Goal: Use online tool/utility: Utilize a website feature to perform a specific function

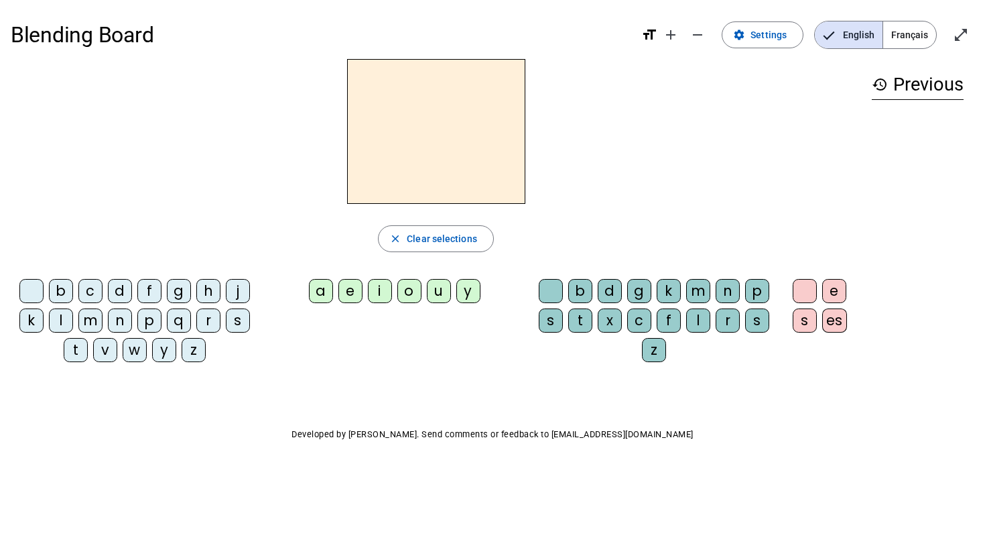
click at [352, 294] on div "e" at bounding box center [351, 291] width 24 height 24
click at [604, 293] on div "d" at bounding box center [610, 291] width 24 height 24
click at [398, 239] on mat-icon "close" at bounding box center [395, 239] width 12 height 12
click at [634, 294] on div "g" at bounding box center [639, 291] width 24 height 24
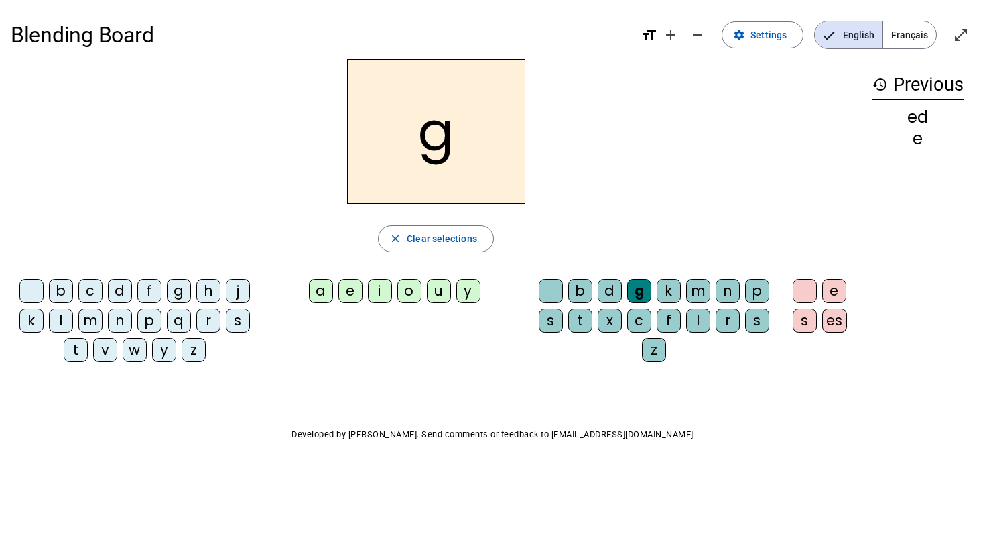
click at [353, 290] on div "e" at bounding box center [351, 291] width 24 height 24
click at [397, 237] on mat-icon "close" at bounding box center [395, 239] width 12 height 12
click at [640, 295] on div "g" at bounding box center [639, 291] width 24 height 24
click at [837, 284] on div "e" at bounding box center [835, 291] width 24 height 24
click at [873, 89] on mat-icon "history" at bounding box center [880, 84] width 16 height 16
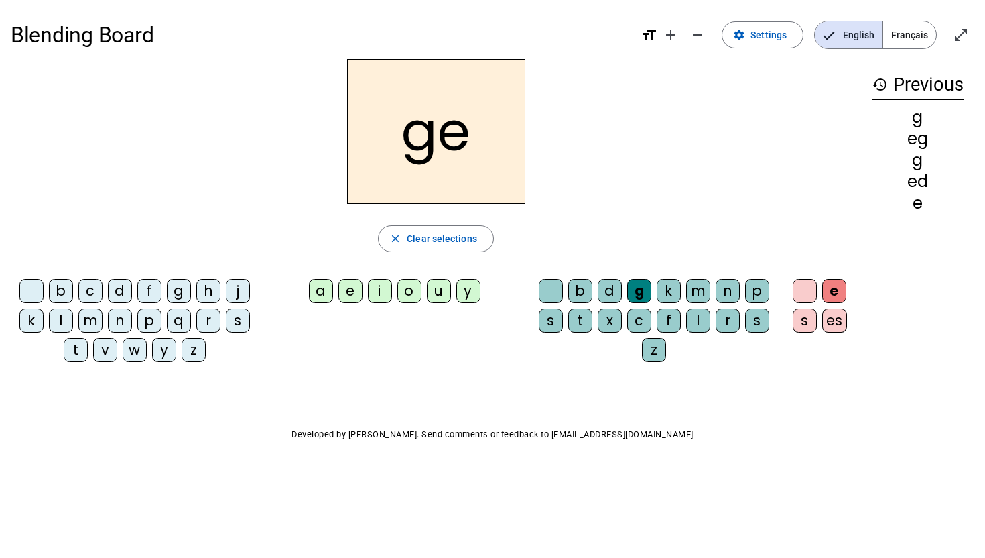
click at [881, 86] on mat-icon "history" at bounding box center [880, 84] width 16 height 16
click at [909, 38] on span "Français" at bounding box center [910, 34] width 53 height 27
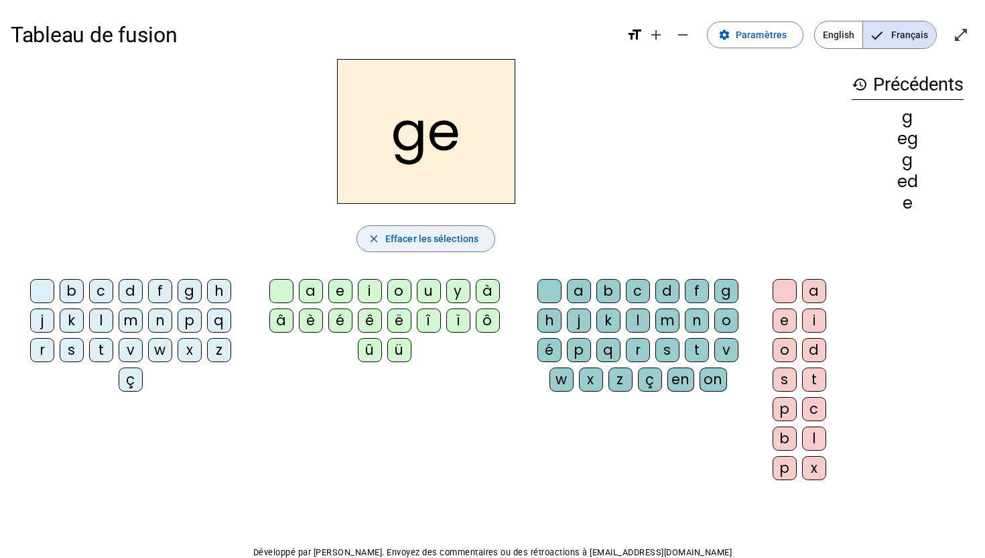
click at [376, 239] on mat-icon "close" at bounding box center [374, 239] width 12 height 12
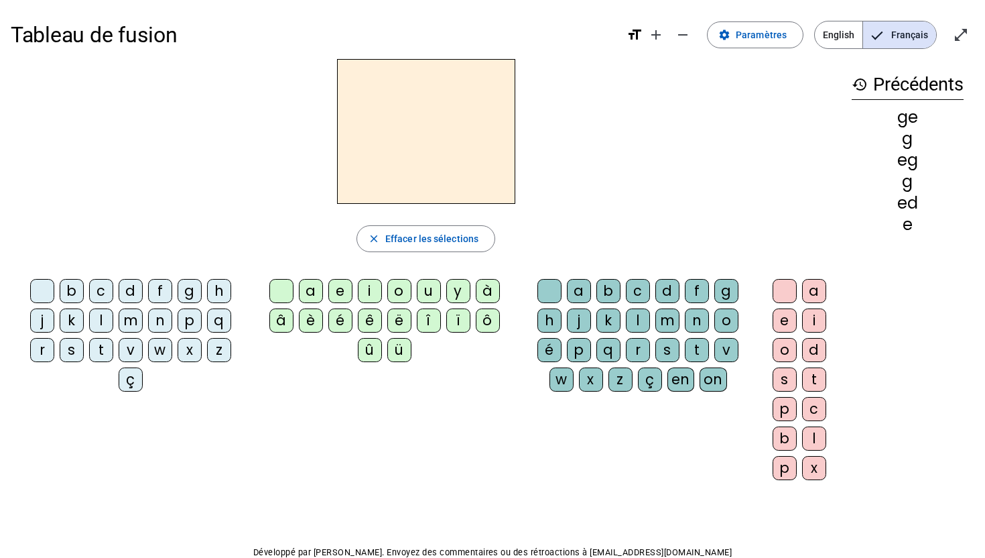
click at [637, 348] on div "r" at bounding box center [638, 350] width 24 height 24
click at [342, 322] on div "é" at bounding box center [340, 320] width 24 height 24
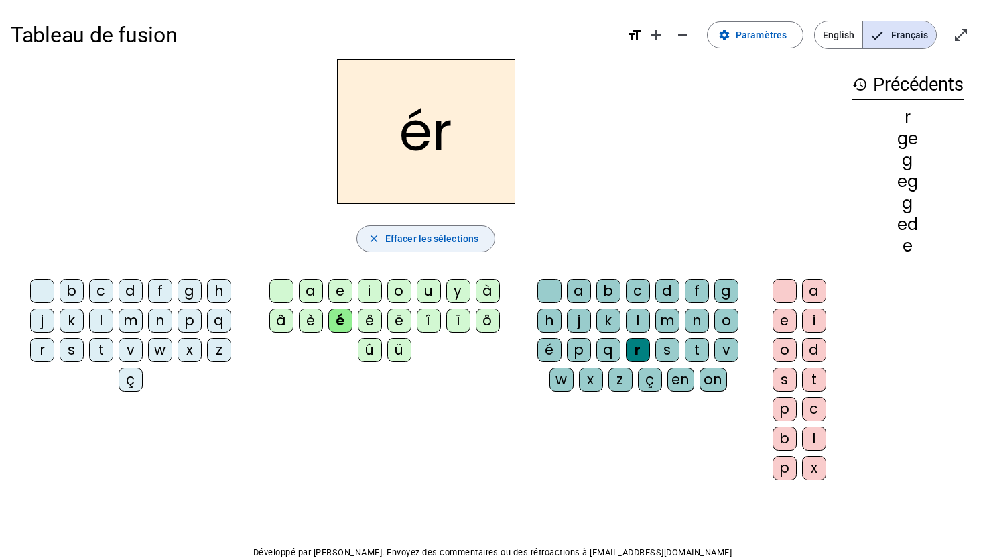
click at [371, 237] on mat-icon "close" at bounding box center [374, 239] width 12 height 12
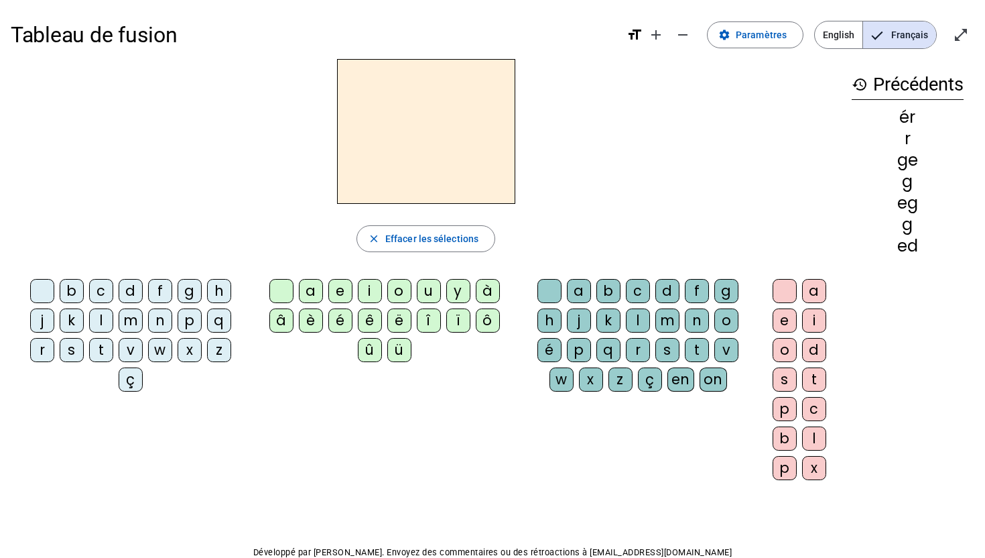
click at [347, 321] on div "é" at bounding box center [340, 320] width 24 height 24
click at [638, 347] on div "r" at bounding box center [638, 350] width 24 height 24
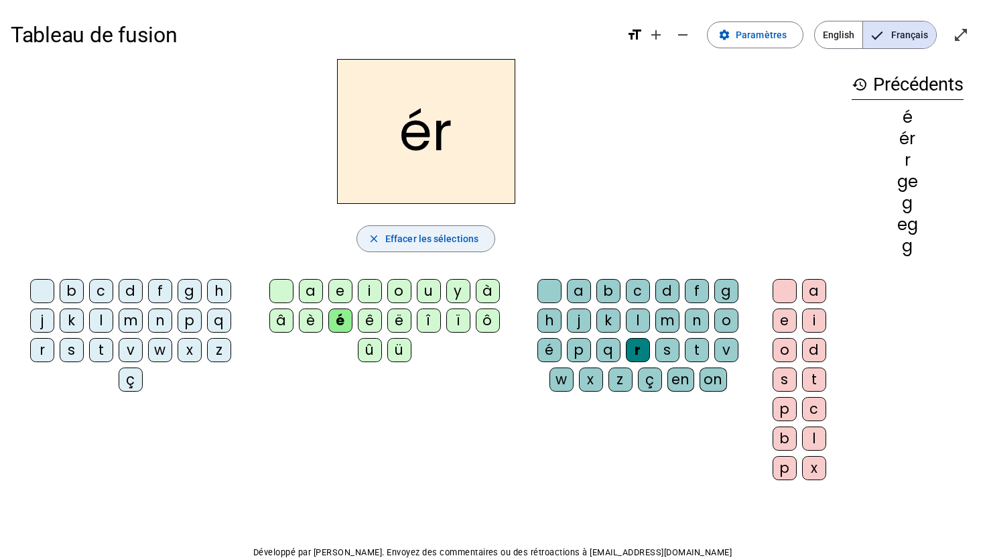
click at [392, 236] on span "Effacer les sélections" at bounding box center [431, 239] width 93 height 16
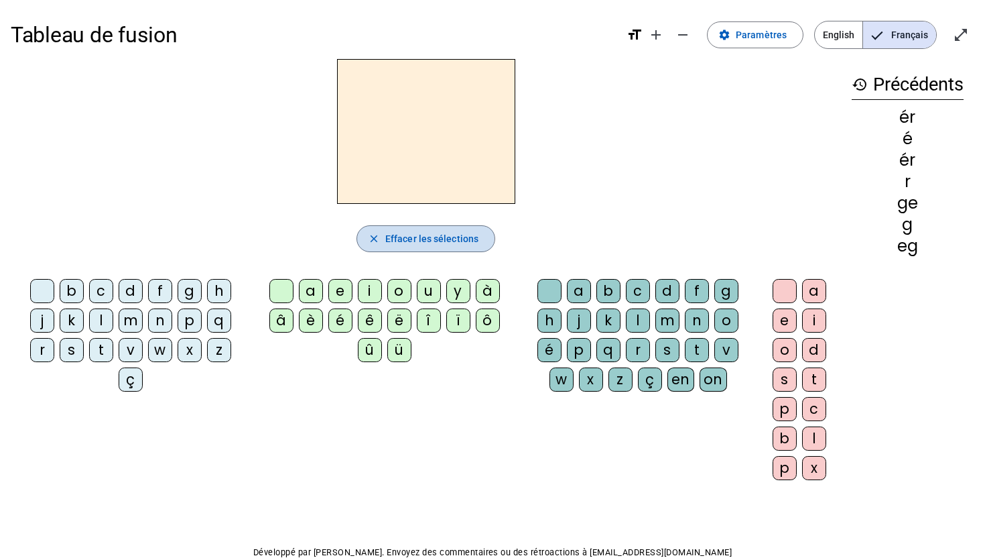
click at [392, 236] on span "Effacer les sélections" at bounding box center [431, 239] width 93 height 16
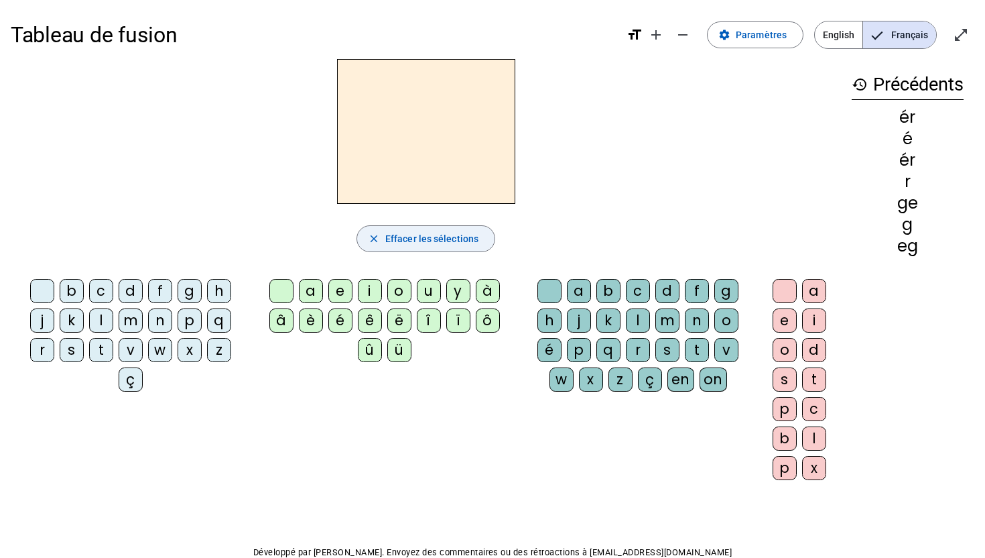
click at [392, 236] on span "Effacer les sélections" at bounding box center [431, 239] width 93 height 16
click at [640, 354] on div "r" at bounding box center [638, 350] width 24 height 24
click at [778, 324] on div "e" at bounding box center [785, 320] width 24 height 24
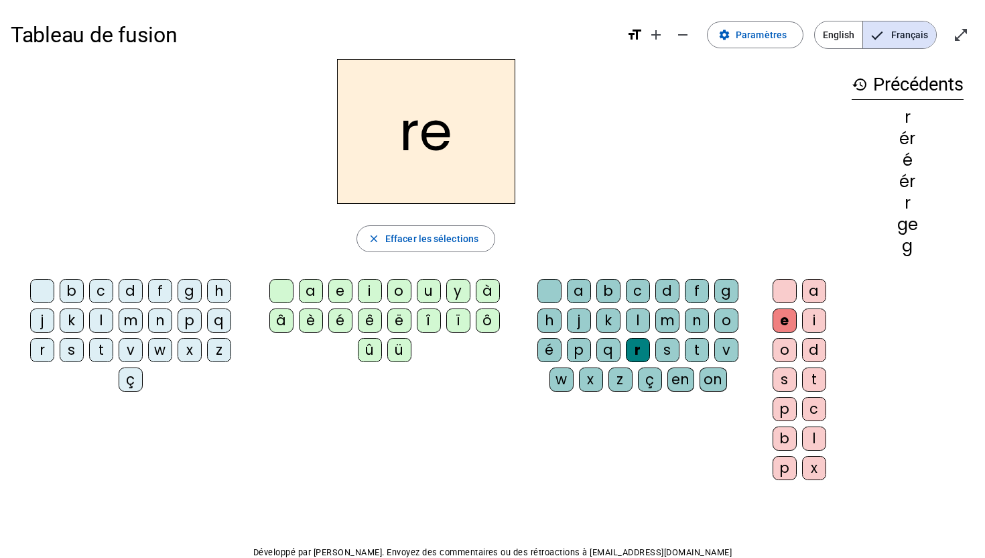
click at [345, 319] on div "é" at bounding box center [340, 320] width 24 height 24
click at [664, 294] on div "d" at bounding box center [668, 291] width 24 height 24
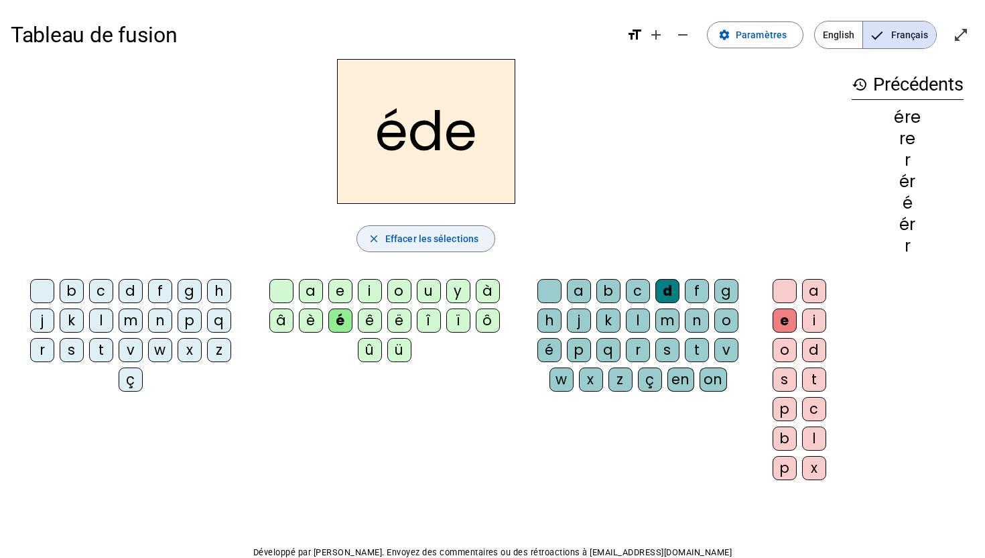
click at [395, 243] on span "Effacer les sélections" at bounding box center [431, 239] width 93 height 16
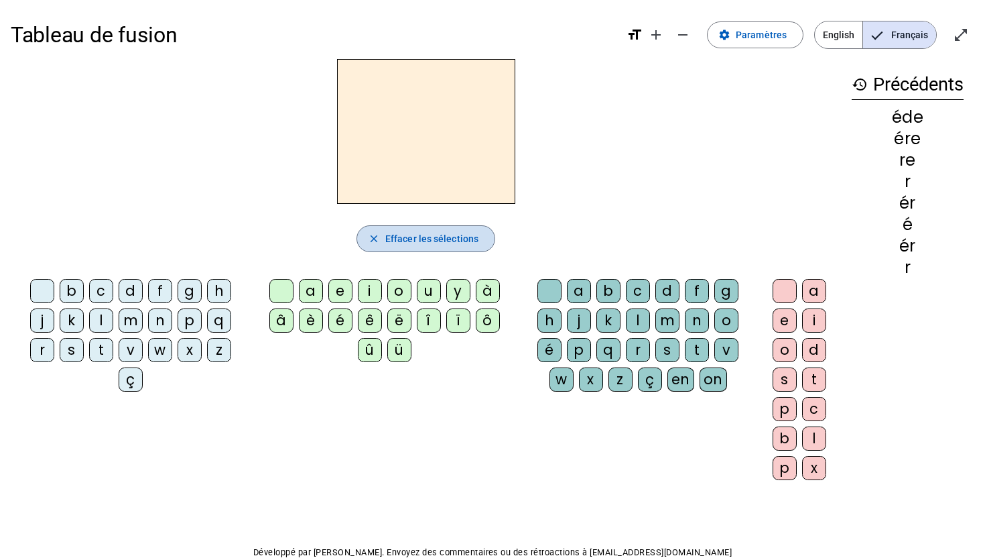
click at [395, 243] on span "Effacer les sélections" at bounding box center [431, 239] width 93 height 16
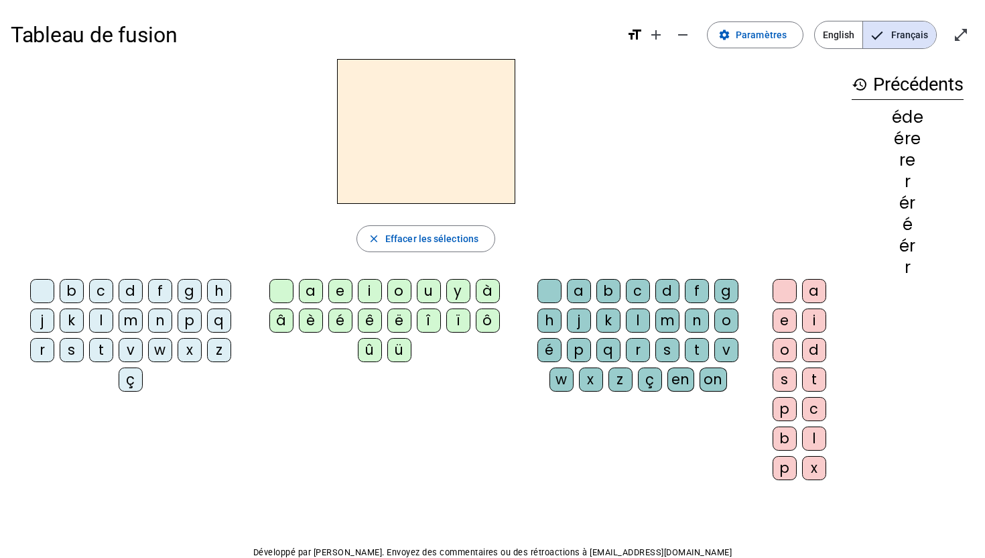
click at [127, 297] on div "d" at bounding box center [131, 291] width 24 height 24
click at [338, 316] on div "é" at bounding box center [340, 320] width 24 height 24
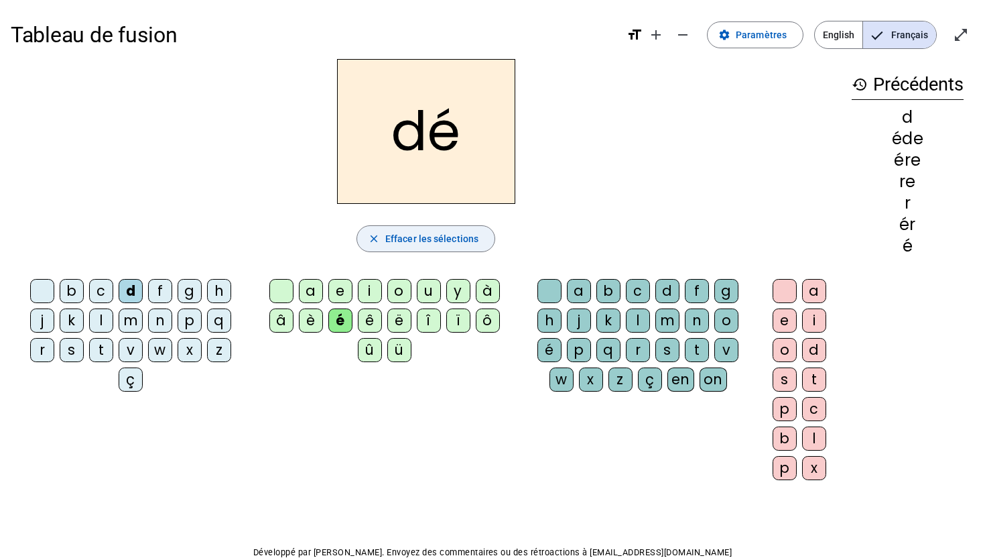
click at [422, 238] on span "Effacer les sélections" at bounding box center [431, 239] width 93 height 16
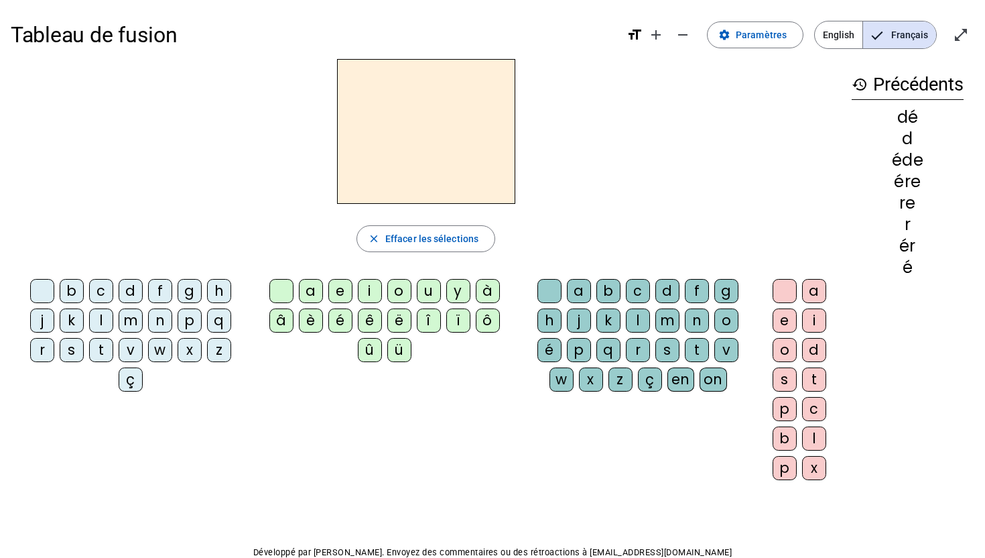
click at [192, 319] on div "p" at bounding box center [190, 320] width 24 height 24
click at [343, 320] on div "é" at bounding box center [340, 320] width 24 height 24
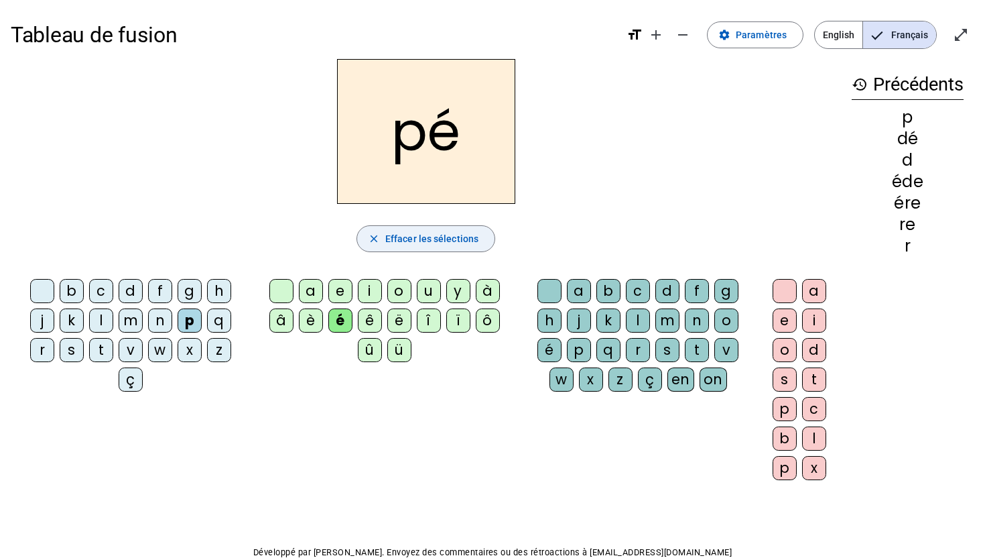
click at [387, 236] on span "Effacer les sélections" at bounding box center [431, 239] width 93 height 16
